Goal: Task Accomplishment & Management: Manage account settings

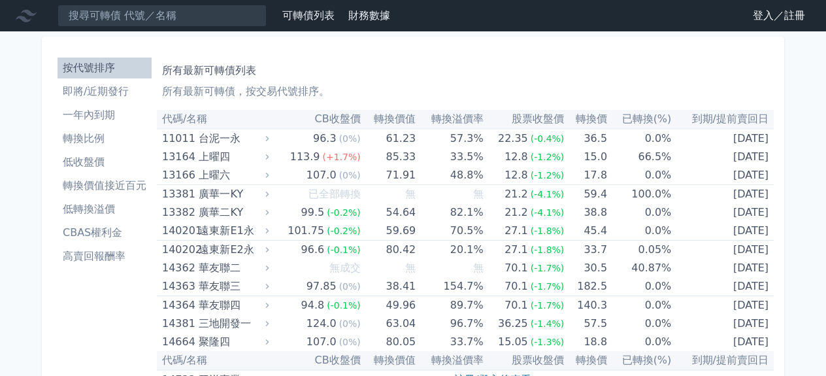
click at [742, 18] on link "登入／註冊" at bounding box center [778, 15] width 73 height 21
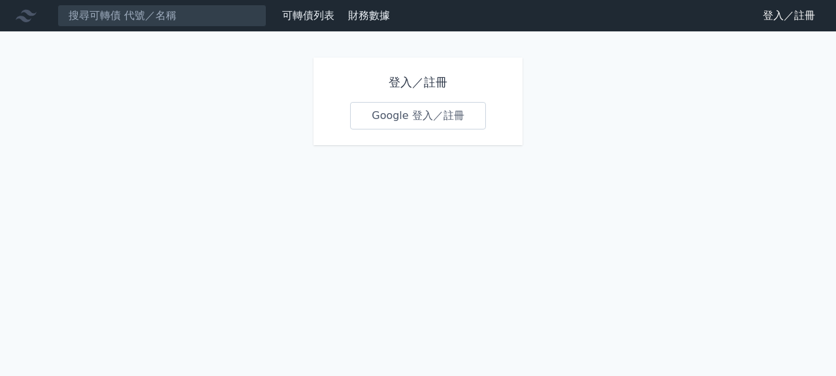
click at [431, 129] on link "Google 登入／註冊" at bounding box center [418, 115] width 136 height 27
click at [393, 129] on link "Google 登入／註冊" at bounding box center [418, 115] width 136 height 27
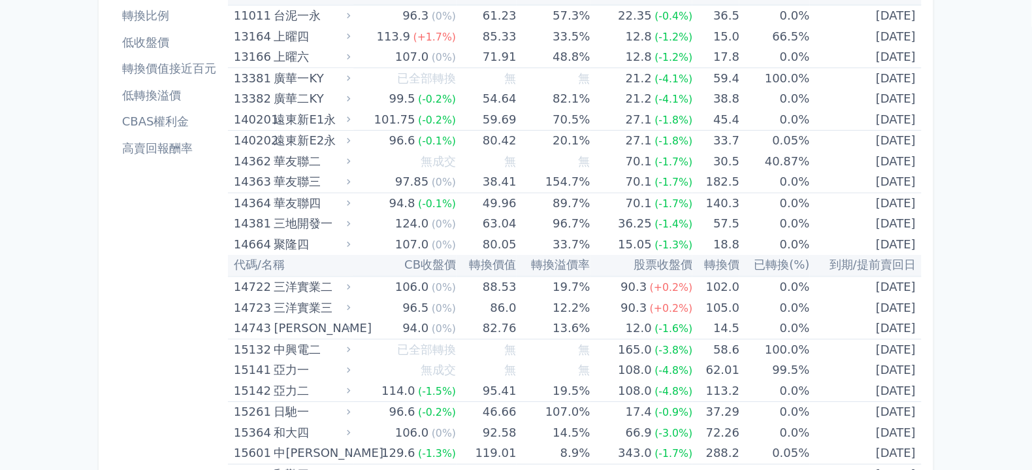
scroll to position [124, 0]
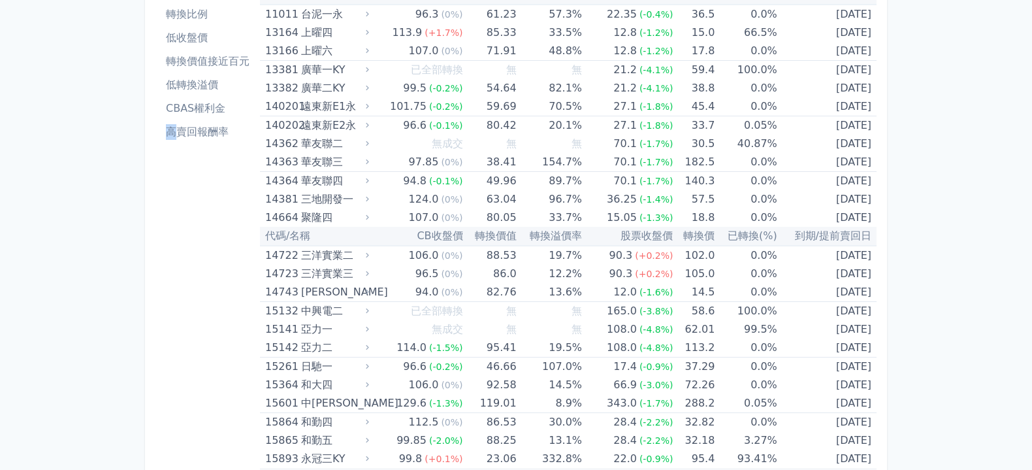
drag, startPoint x: 828, startPoint y: 0, endPoint x: 43, endPoint y: 317, distance: 846.0
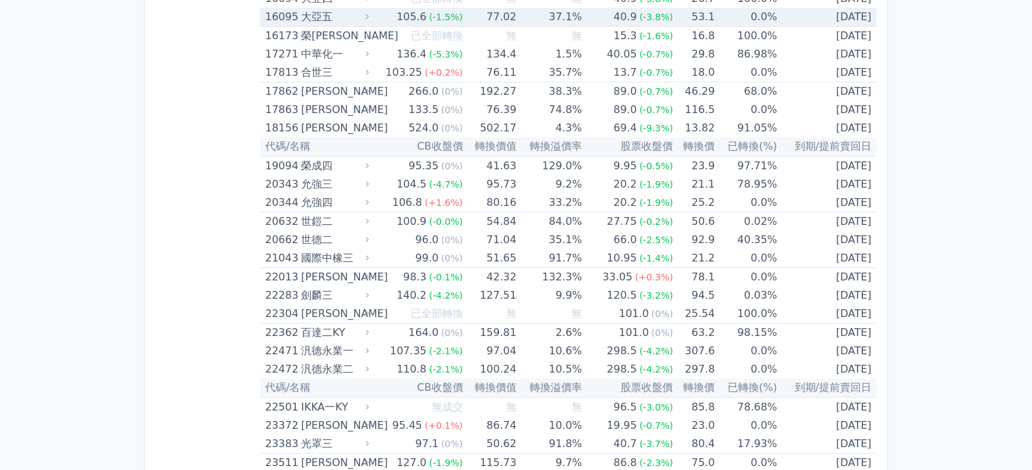
scroll to position [532, 0]
